Goal: Obtain resource: Obtain resource

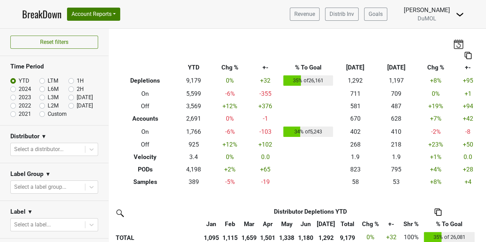
click at [77, 104] on label "[DATE]" at bounding box center [85, 105] width 16 height 8
click at [68, 104] on input "[DATE]" at bounding box center [82, 104] width 28 height 7
radio input "true"
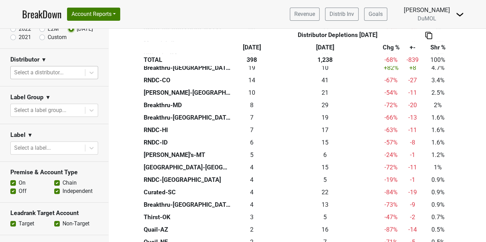
scroll to position [115, 0]
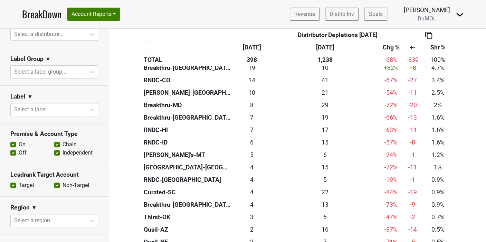
click at [19, 153] on label "Off" at bounding box center [23, 152] width 8 height 8
click at [14, 153] on input "Off" at bounding box center [13, 151] width 6 height 7
checkbox input "false"
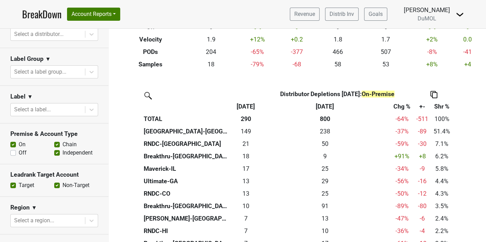
click at [432, 95] on img at bounding box center [433, 94] width 7 height 7
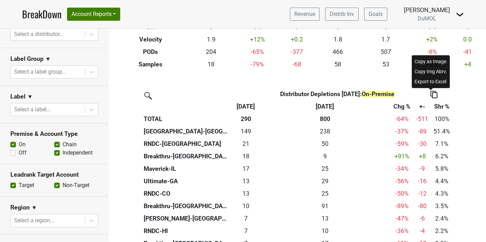
click at [432, 95] on img at bounding box center [433, 94] width 7 height 7
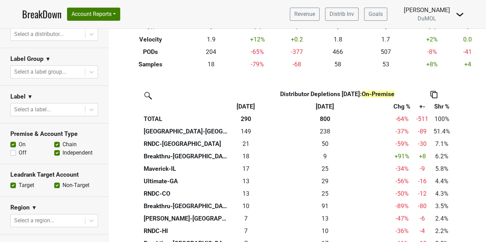
click at [433, 96] on img at bounding box center [433, 94] width 7 height 7
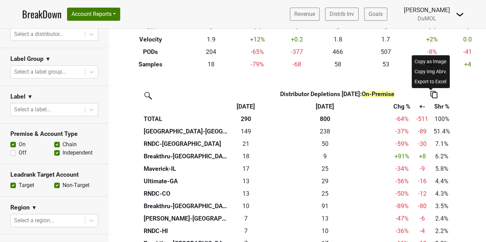
click at [428, 62] on div "Copy as Image" at bounding box center [430, 61] width 35 height 10
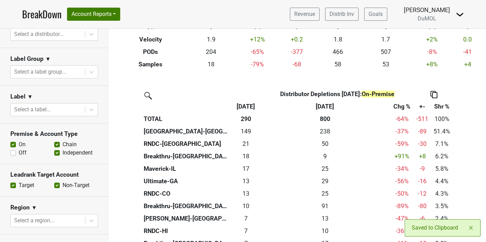
click at [431, 94] on img at bounding box center [433, 94] width 7 height 7
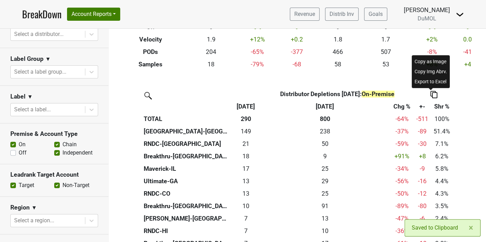
click at [429, 80] on div "Export to Excel" at bounding box center [430, 81] width 35 height 10
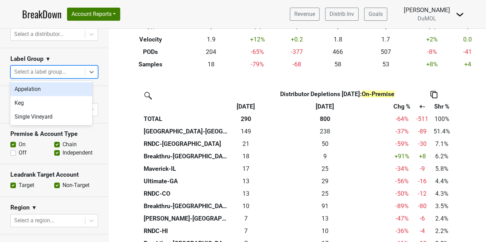
click at [93, 48] on section "Label Group ▼ option Appelation focused, 1 of 3. 3 results available. Use Up an…" at bounding box center [54, 67] width 108 height 38
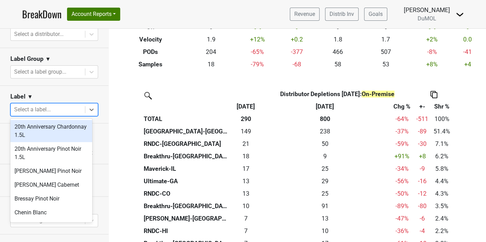
click at [86, 90] on section "Label ▼ option 20th Anniversary Chardonnay 1.5L focused, 1 of 48. 48 results av…" at bounding box center [54, 105] width 108 height 38
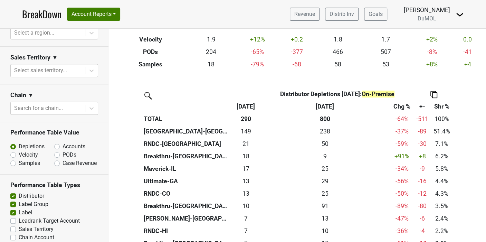
scroll to position [303, 0]
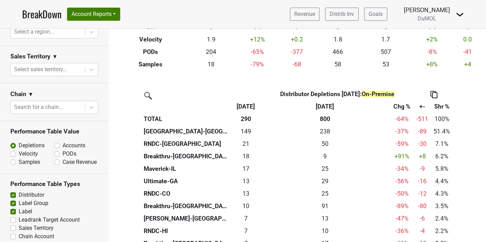
click at [99, 71] on section "Sales Territory ▼ Select sales territory..." at bounding box center [54, 65] width 108 height 38
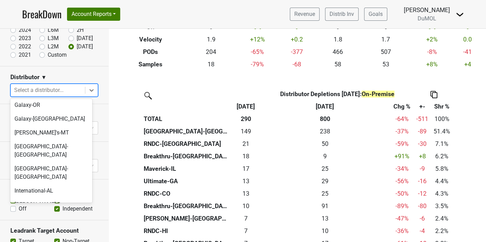
scroll to position [345, 0]
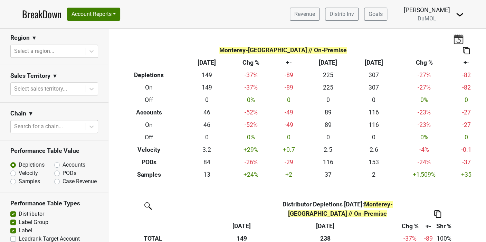
scroll to position [350, 0]
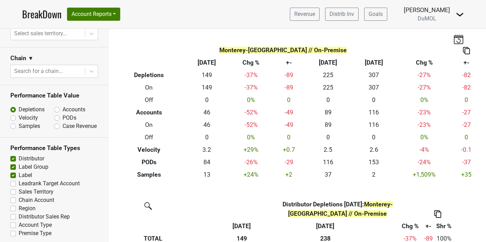
click at [19, 205] on label "Region" at bounding box center [27, 208] width 17 height 8
click at [13, 205] on input "Region" at bounding box center [13, 207] width 6 height 7
checkbox input "true"
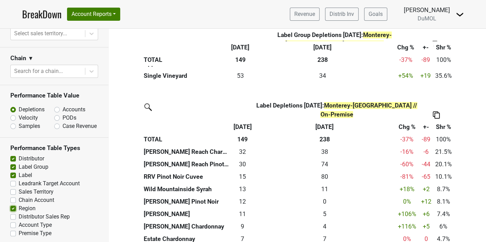
scroll to position [267, 0]
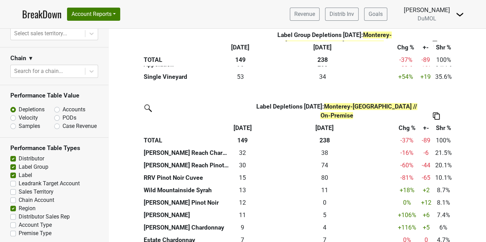
click at [62, 105] on label "Accounts" at bounding box center [73, 109] width 23 height 8
click at [54, 105] on input "Accounts" at bounding box center [75, 108] width 42 height 7
radio input "true"
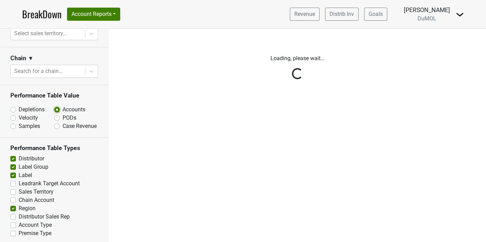
scroll to position [0, 0]
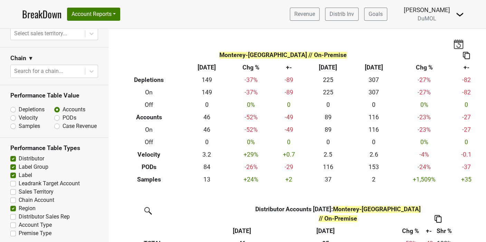
click at [73, 140] on section "Performance Table Types Distributor Label Group Label Leadrank Target Account S…" at bounding box center [54, 190] width 108 height 107
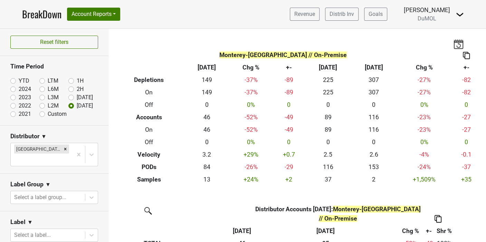
click at [55, 180] on div "Label Group ▼" at bounding box center [54, 185] width 88 height 10
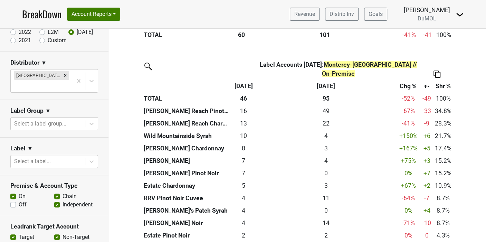
scroll to position [310, 0]
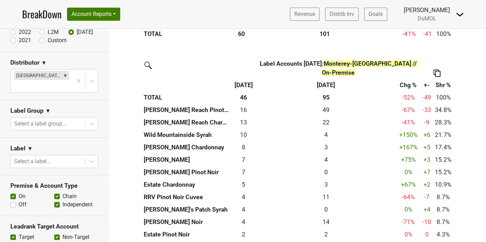
click at [423, 167] on div "7 +7" at bounding box center [426, 171] width 9 height 9
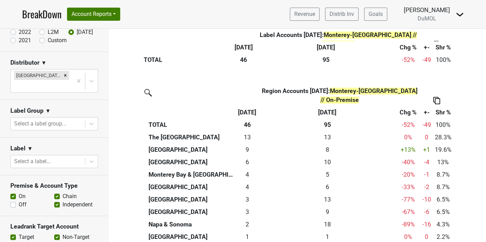
scroll to position [547, 0]
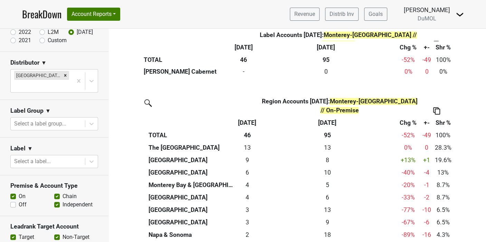
click at [437, 107] on img at bounding box center [436, 110] width 7 height 7
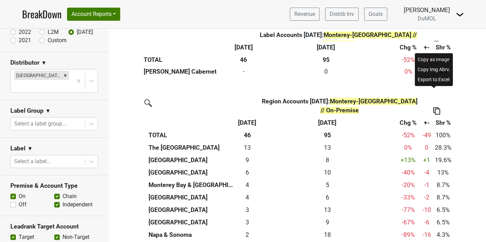
click at [437, 69] on div "Copy Img Abrv." at bounding box center [433, 69] width 35 height 10
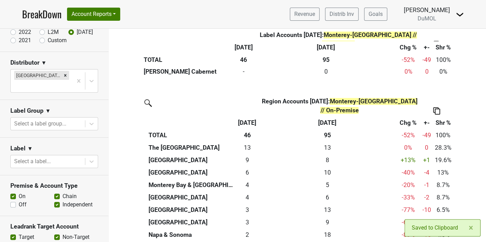
click at [433, 107] on img at bounding box center [436, 110] width 7 height 7
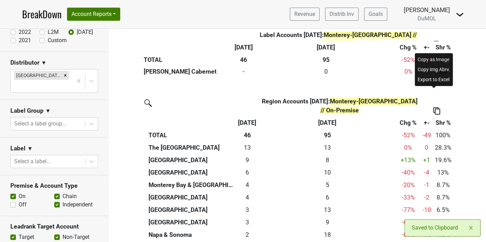
click at [434, 79] on div "Export to Excel" at bounding box center [433, 79] width 35 height 10
